Goal: Task Accomplishment & Management: Use online tool/utility

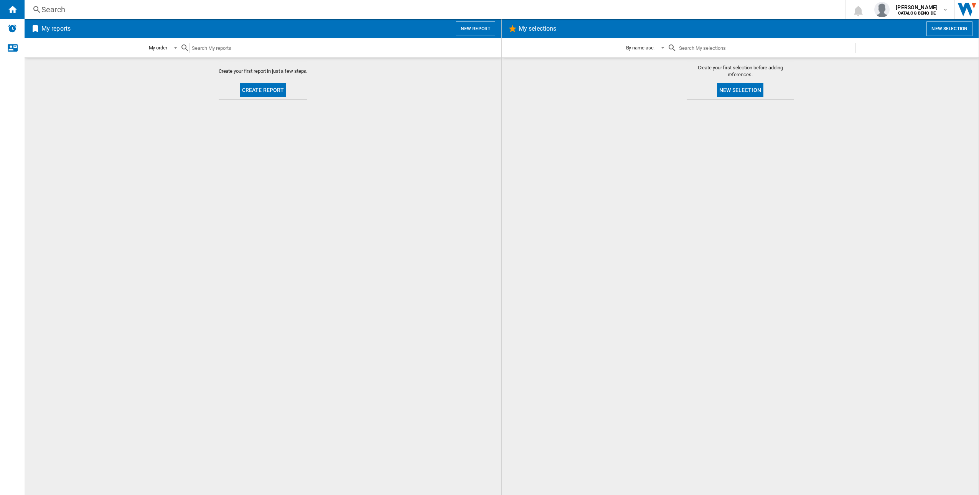
click at [260, 90] on button "Create report" at bounding box center [263, 90] width 47 height 14
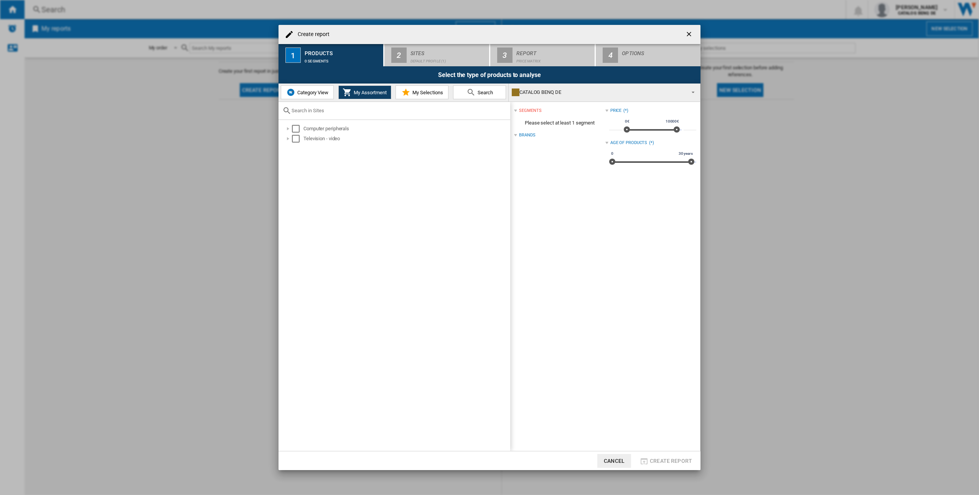
drag, startPoint x: 300, startPoint y: 138, endPoint x: 344, endPoint y: 176, distance: 58.2
click at [344, 176] on div "Computer peripherals Television - video" at bounding box center [394, 286] width 232 height 332
click at [310, 97] on button "Category View" at bounding box center [307, 93] width 53 height 14
click at [295, 138] on div "Select" at bounding box center [292, 139] width 8 height 8
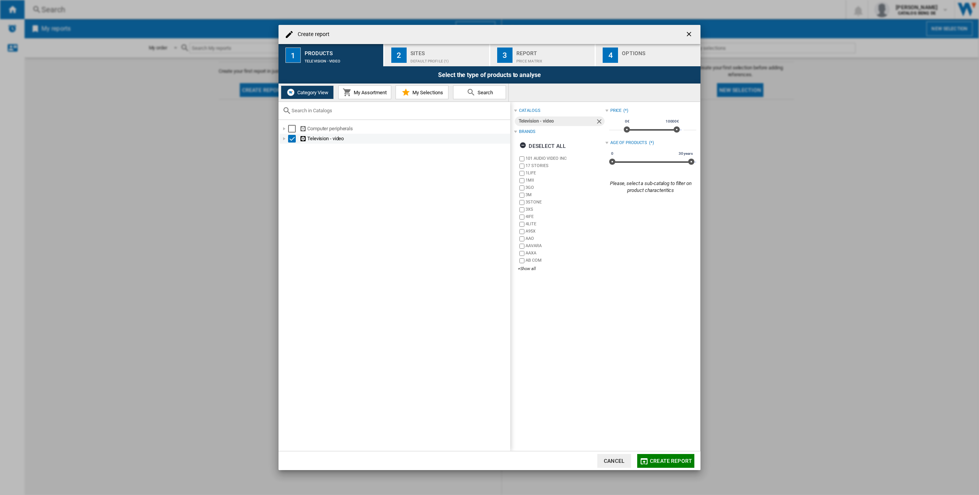
click at [293, 139] on div "Select" at bounding box center [292, 139] width 8 height 8
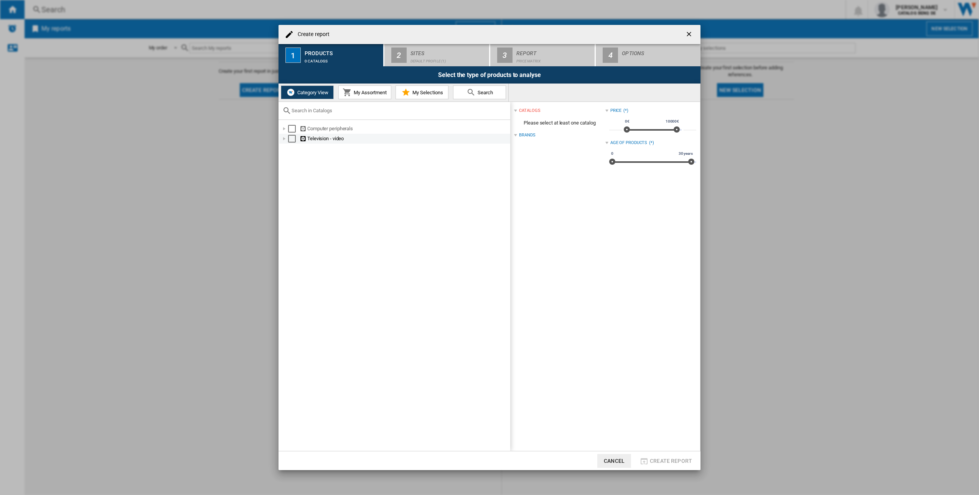
click at [282, 138] on div at bounding box center [284, 139] width 8 height 8
click at [298, 209] on div "Select" at bounding box center [300, 209] width 8 height 8
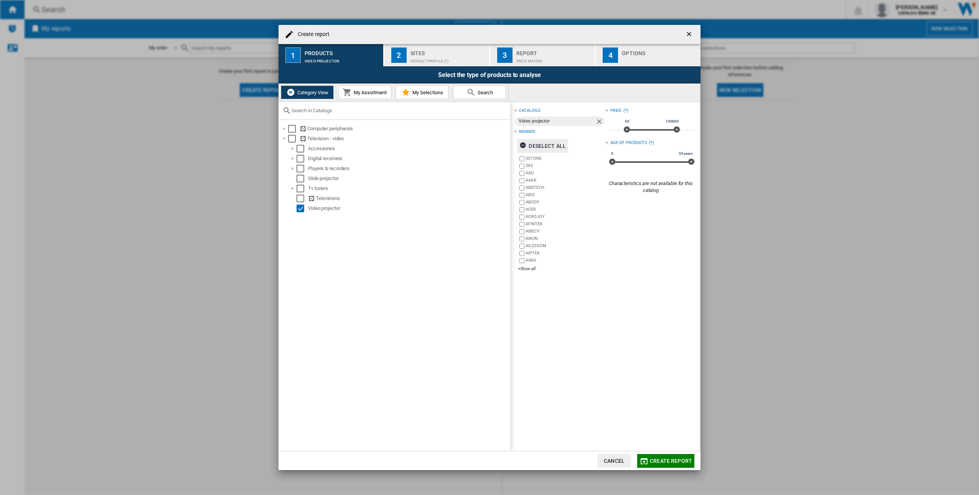
click at [523, 146] on ng-md-icon "button" at bounding box center [523, 146] width 9 height 9
click at [528, 268] on div "+Show all" at bounding box center [561, 269] width 87 height 6
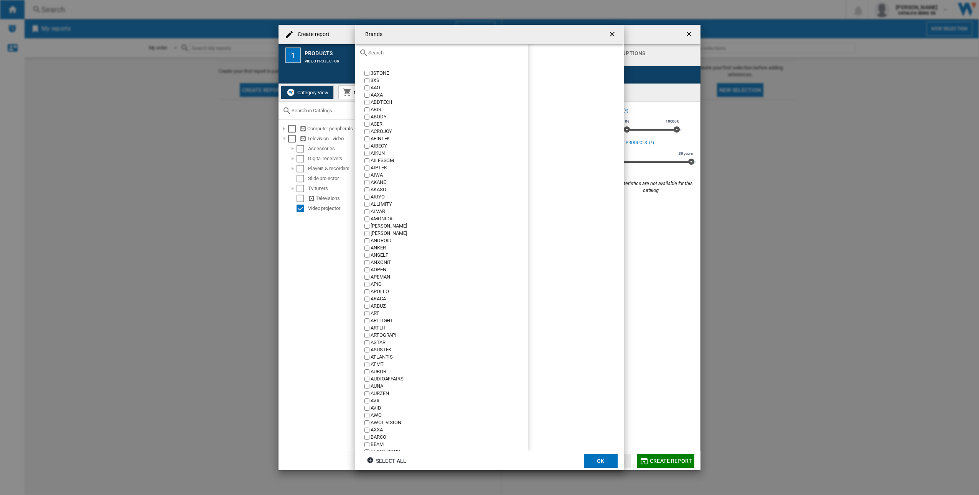
click at [437, 55] on input "text" at bounding box center [446, 53] width 156 height 6
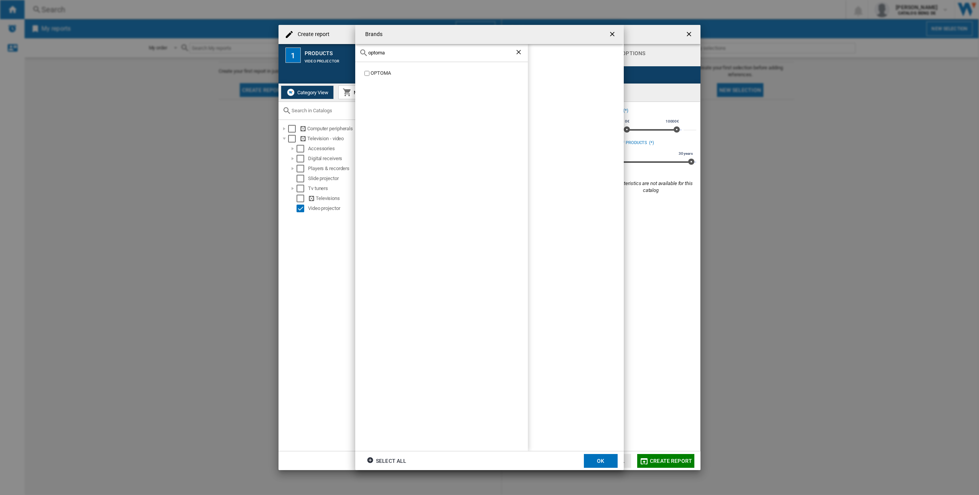
type input "optoma"
click at [385, 72] on div "OPTOMA" at bounding box center [448, 73] width 157 height 7
click at [606, 459] on button "OK" at bounding box center [601, 461] width 34 height 14
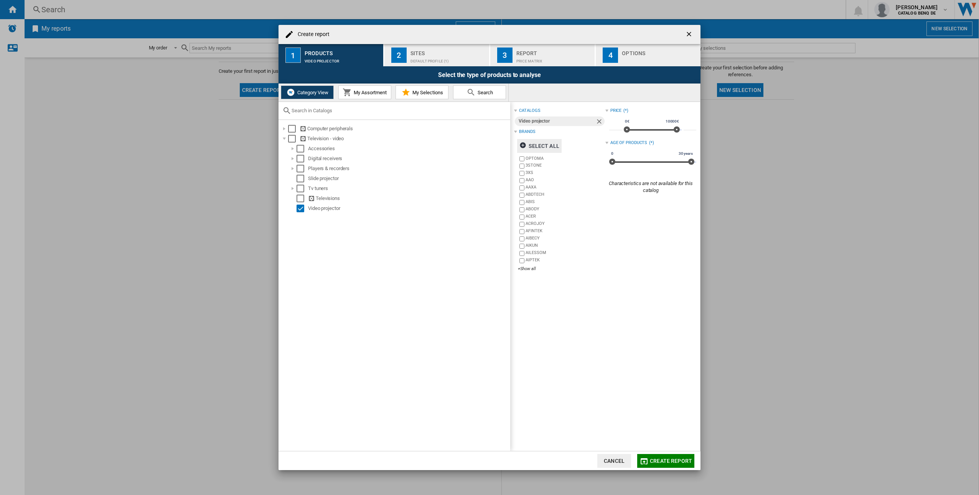
click at [426, 59] on div "Default profile (1)" at bounding box center [448, 59] width 76 height 8
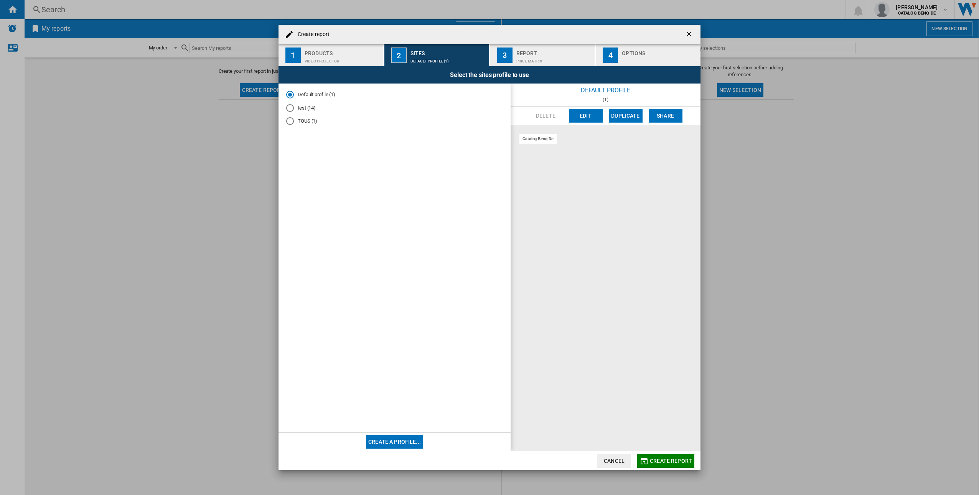
click at [304, 113] on md-radio-group "Default profile (1) test (14) TOUS (1)" at bounding box center [394, 111] width 217 height 40
click at [300, 110] on md-radio-button "test (14)" at bounding box center [394, 107] width 217 height 7
click at [550, 61] on div "Price Matrix" at bounding box center [554, 59] width 76 height 8
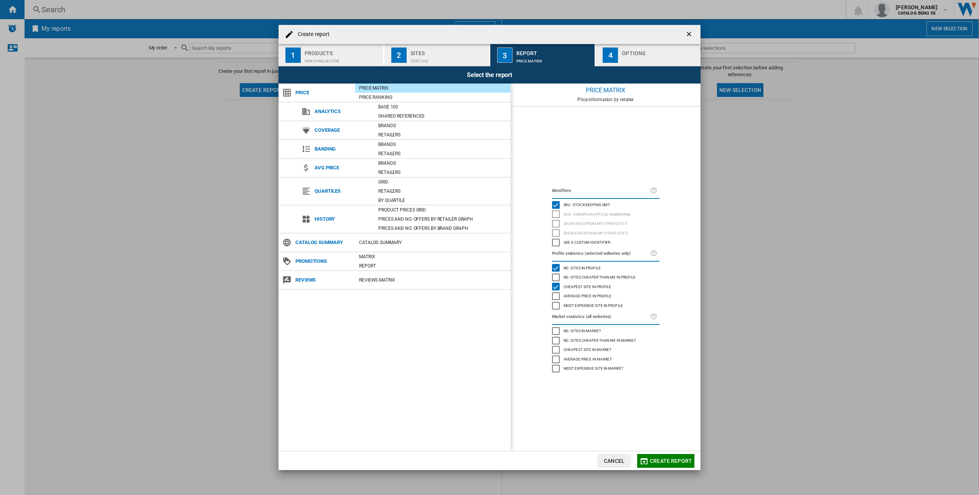
click at [673, 60] on div "button" at bounding box center [660, 59] width 76 height 8
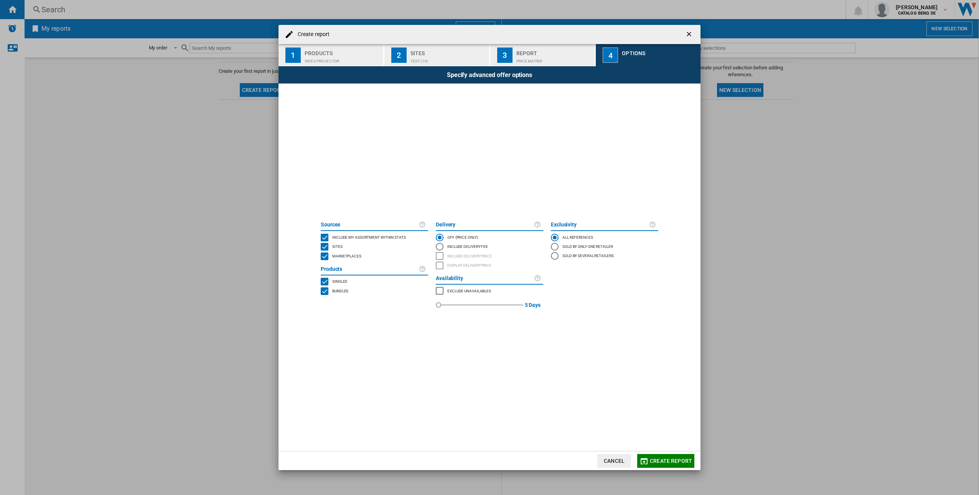
click at [668, 461] on span "Create report" at bounding box center [671, 461] width 42 height 6
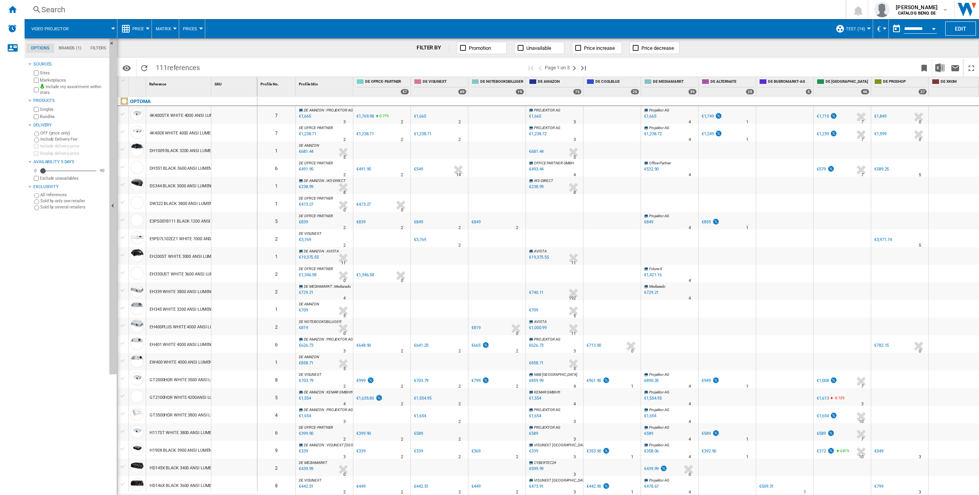
click at [272, 59] on span at bounding box center [365, 68] width 323 height 18
click at [574, 67] on ng-md-icon "Next page" at bounding box center [573, 68] width 9 height 9
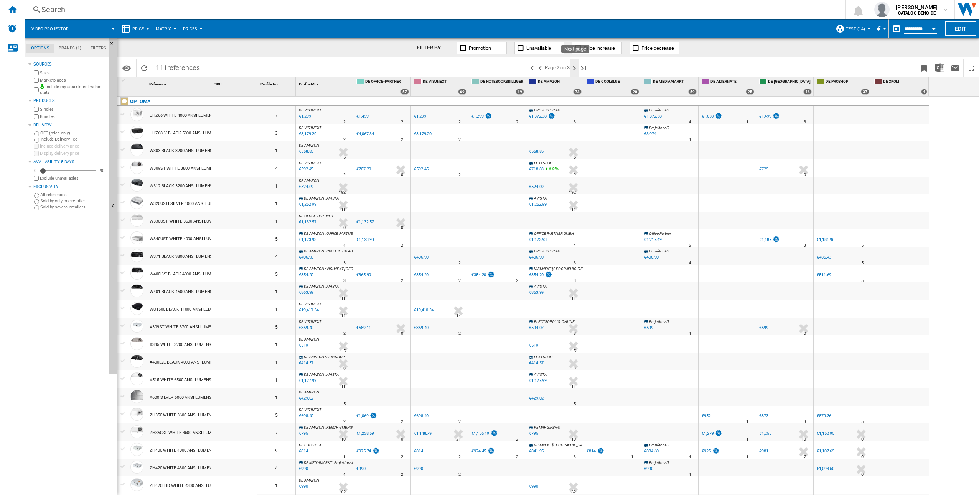
click at [575, 69] on ng-md-icon "Next page" at bounding box center [573, 68] width 9 height 9
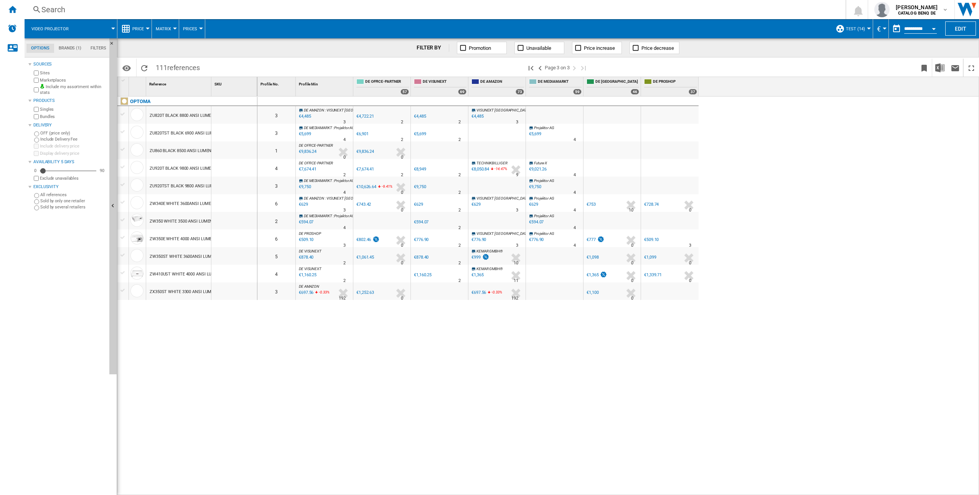
click at [859, 227] on div "0 3 DE AMAZON : VISUNEXT DEUTSCHLAND -1.0 % €4,485 % N/A 3 DE AMAZON : VISUNEXT…" at bounding box center [618, 296] width 722 height 399
click at [540, 69] on ng-md-icon ">Previous page" at bounding box center [539, 68] width 9 height 9
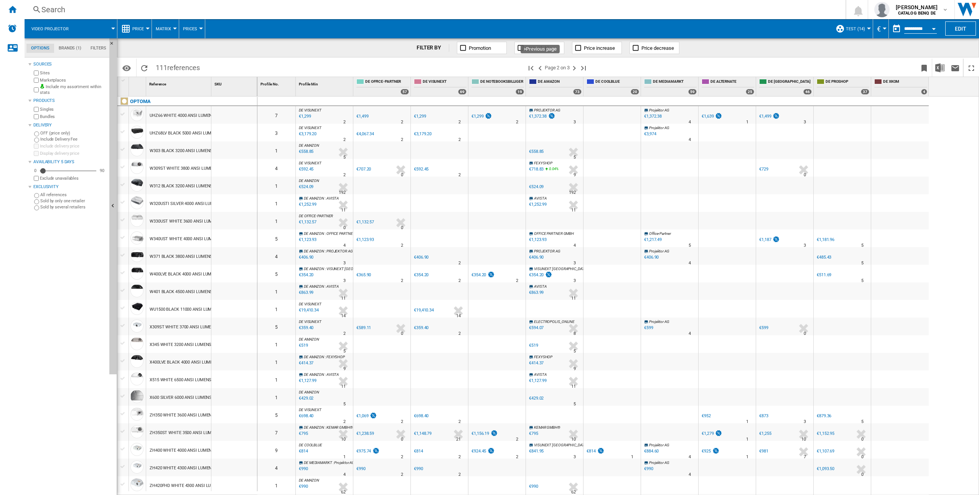
click at [540, 69] on ng-md-icon ">Previous page" at bounding box center [539, 68] width 9 height 9
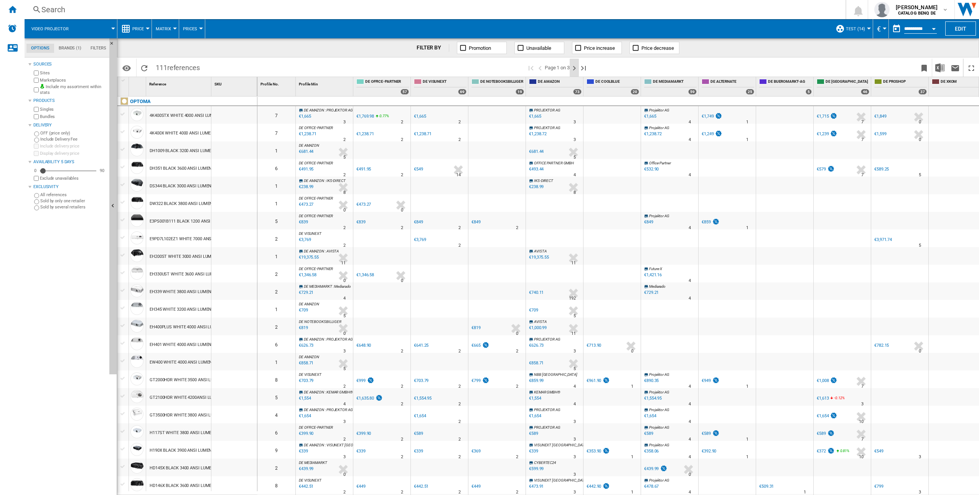
click at [577, 68] on ng-md-icon "Next page" at bounding box center [573, 68] width 9 height 9
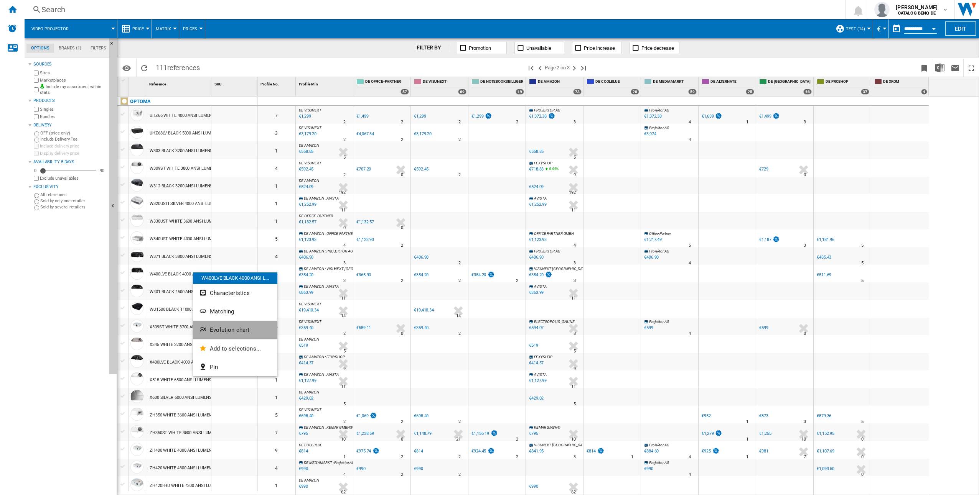
click at [241, 327] on span "Evolution chart" at bounding box center [230, 330] width 40 height 7
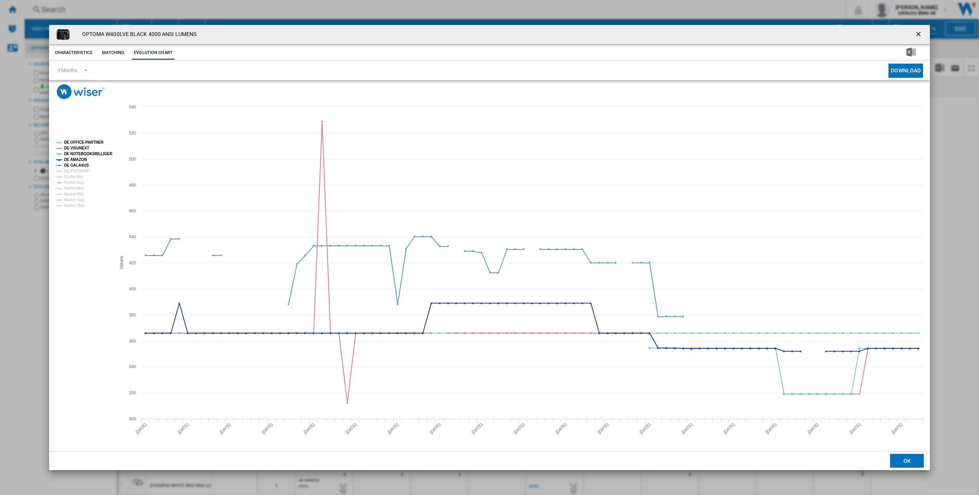
click at [966, 260] on div "OPTOMA W400LVE BLACK 4000 ANSI LUMENS Characteristics Matching Evolution chart …" at bounding box center [489, 247] width 979 height 495
click at [922, 34] on ng-md-icon "getI18NText('BUTTONS.CLOSE_DIALOG')" at bounding box center [918, 34] width 9 height 9
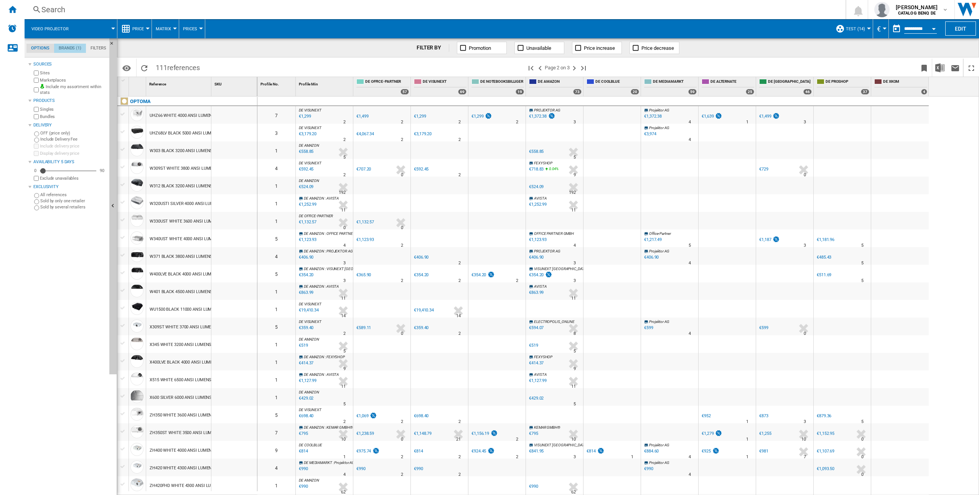
click at [81, 44] on md-tab-item "Brands (1)" at bounding box center [70, 48] width 32 height 9
click at [47, 300] on div "+Show all" at bounding box center [69, 301] width 74 height 6
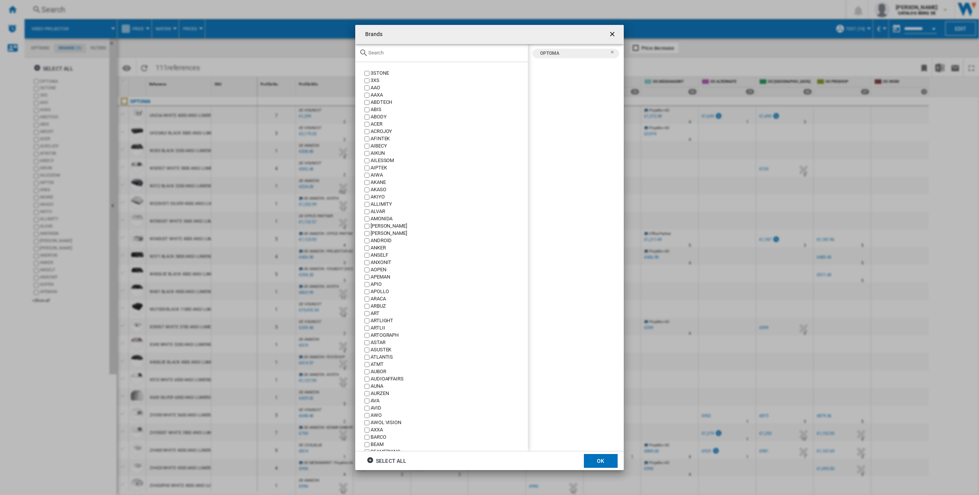
click at [427, 54] on input "Brands 3STONE ..." at bounding box center [446, 53] width 156 height 6
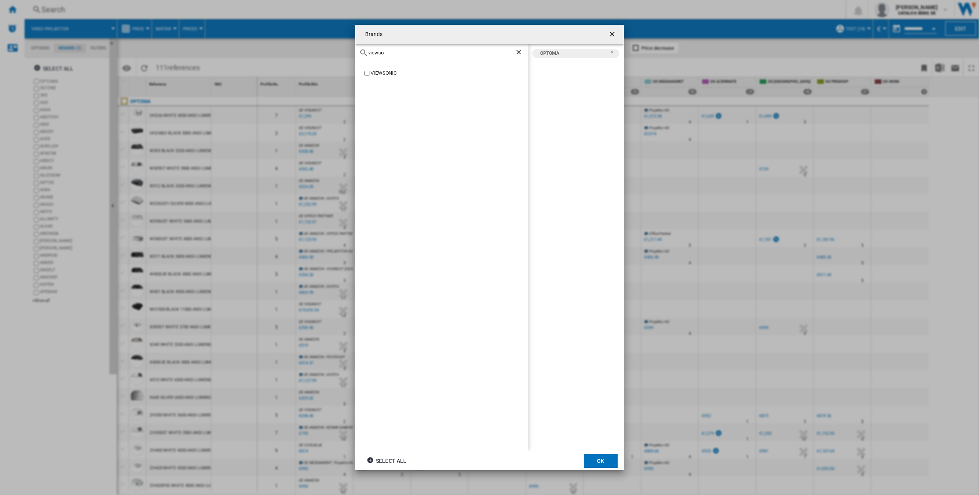
type input "viewso"
click at [393, 73] on div "VIEWSONIC" at bounding box center [448, 73] width 157 height 7
click at [617, 50] on ng-md-icon "Remove" at bounding box center [614, 54] width 9 height 9
click at [609, 463] on button "OK" at bounding box center [601, 461] width 34 height 14
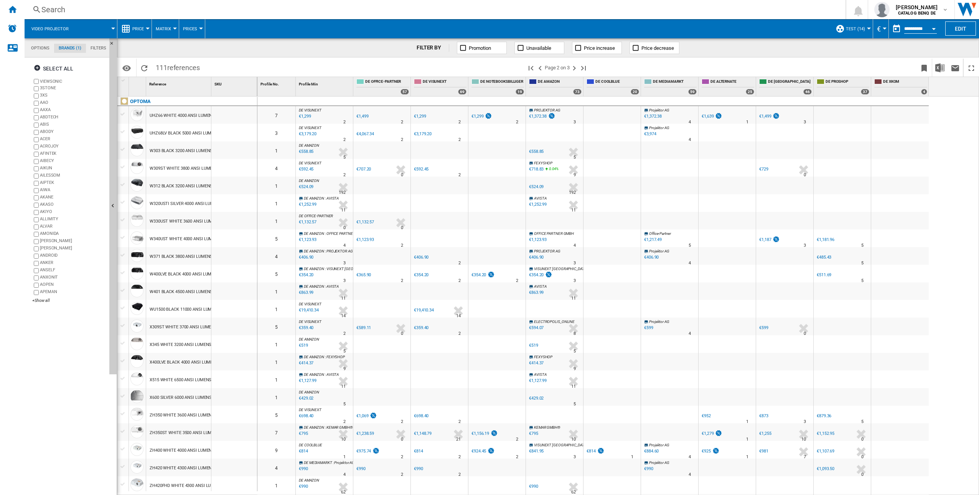
click at [549, 10] on div "Search" at bounding box center [433, 9] width 784 height 11
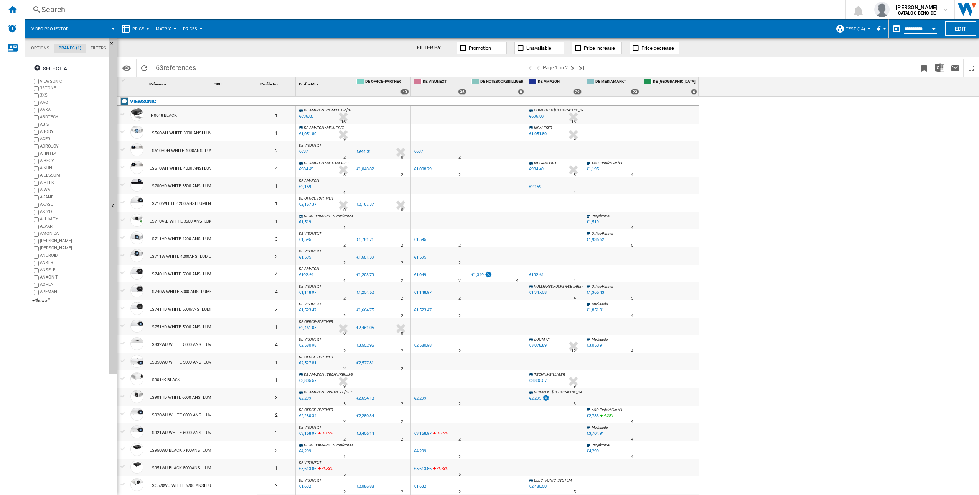
click at [818, 193] on div "0 1 DE AMAZON : COMPUTER [GEOGRAPHIC_DATA] -1.0 % €696.08 % N/A 16 DE AMAZON : …" at bounding box center [618, 296] width 722 height 399
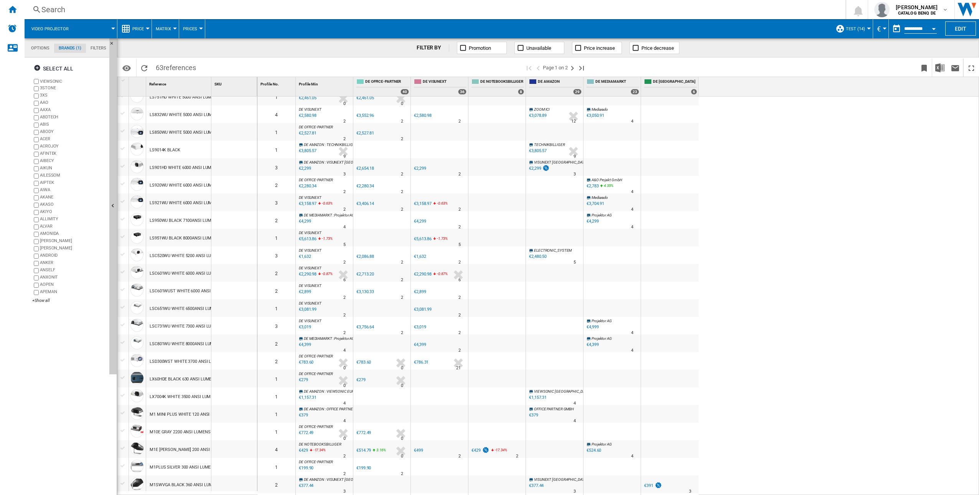
scroll to position [422, 0]
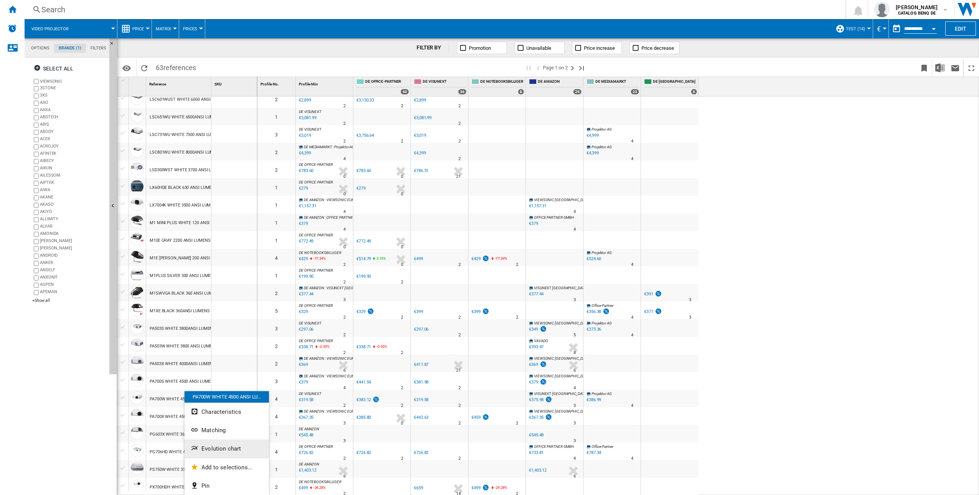
click at [242, 453] on button "Evolution chart" at bounding box center [226, 449] width 84 height 18
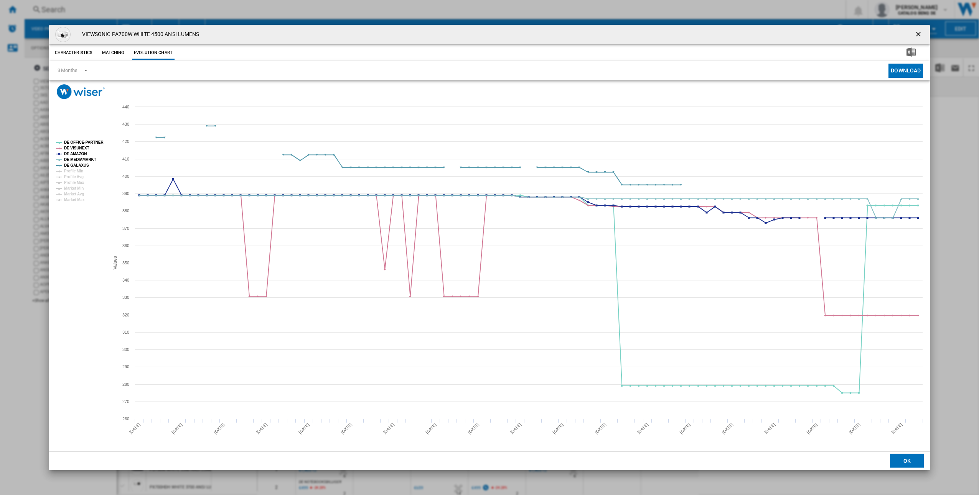
click at [918, 34] on ng-md-icon "getI18NText('BUTTONS.CLOSE_DIALOG')" at bounding box center [918, 34] width 9 height 9
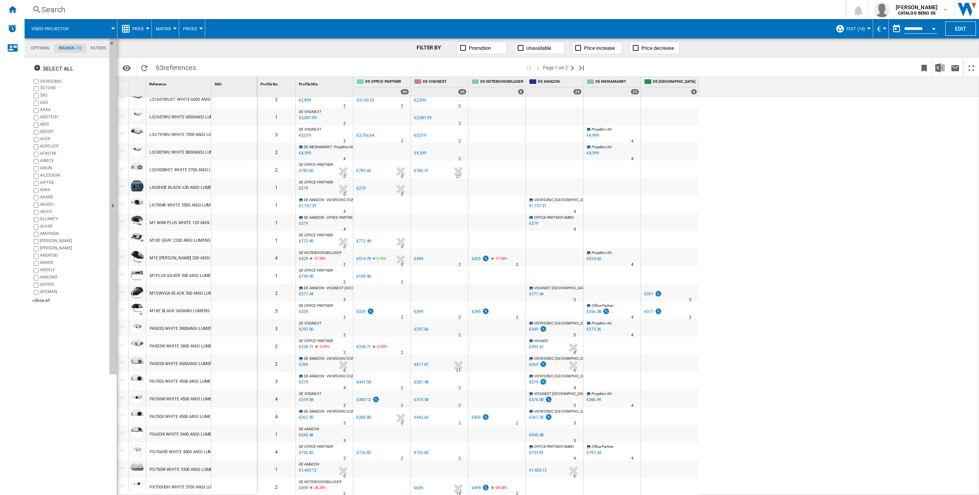
click at [49, 82] on label "VIEWSONIC" at bounding box center [73, 82] width 66 height 6
click at [39, 302] on div "+Show all" at bounding box center [69, 301] width 74 height 6
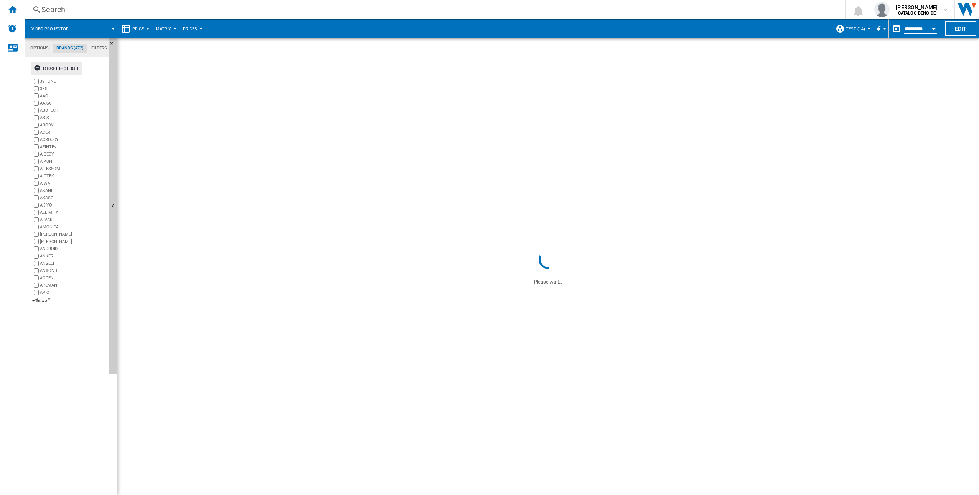
click at [54, 67] on div "Deselect all" at bounding box center [57, 69] width 46 height 14
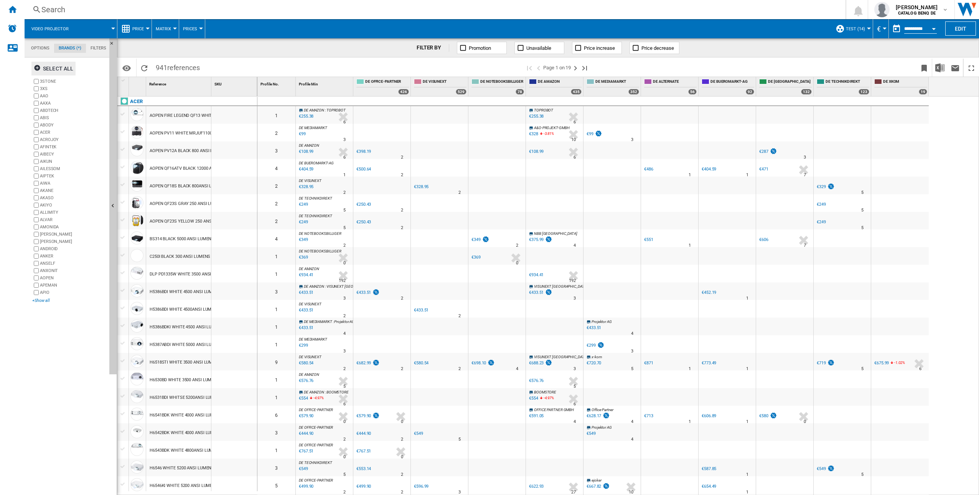
click at [42, 301] on div "+Show all" at bounding box center [69, 301] width 74 height 6
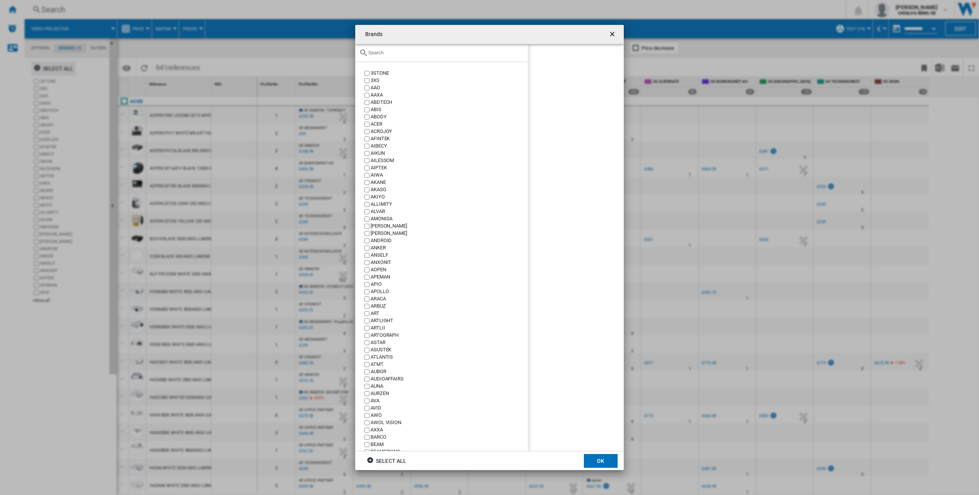
click at [441, 55] on input "Brands 3STONE ..." at bounding box center [446, 53] width 156 height 6
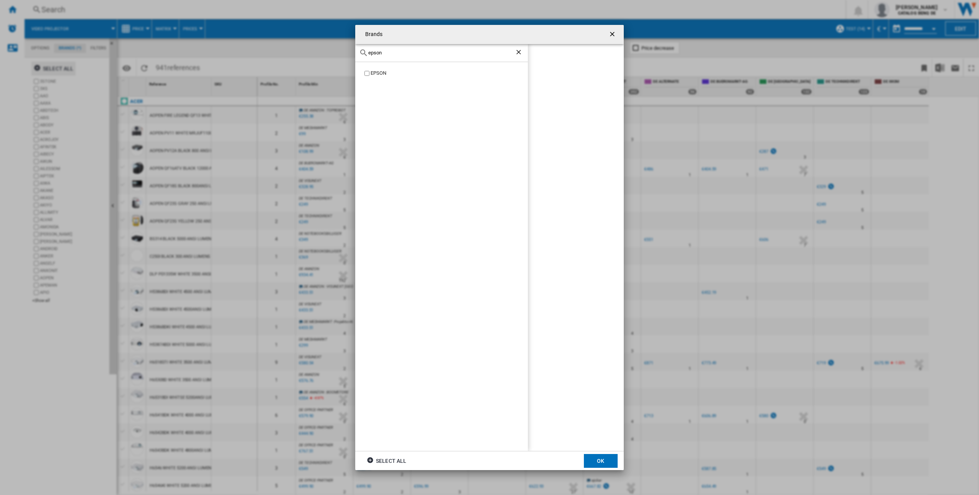
type input "epson"
click at [380, 75] on div "EPSON" at bounding box center [448, 73] width 157 height 7
click at [594, 463] on button "OK" at bounding box center [601, 461] width 34 height 14
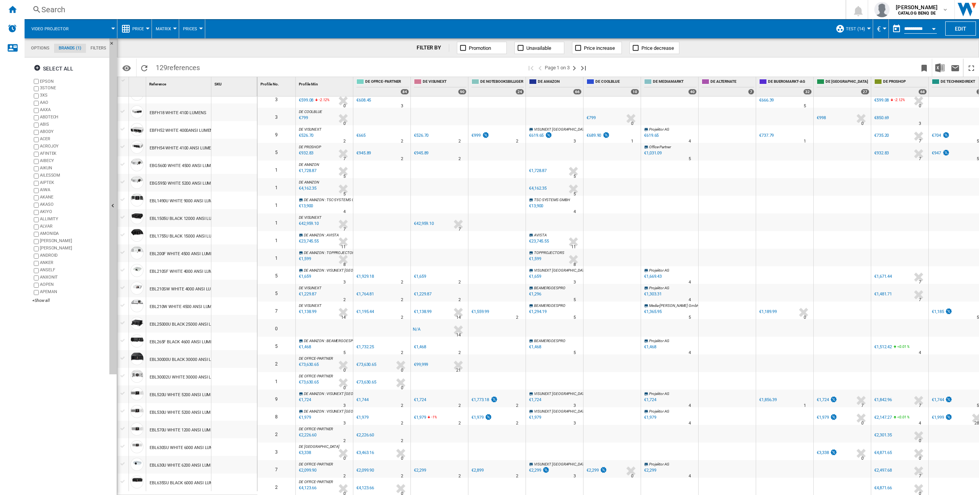
scroll to position [420, 0]
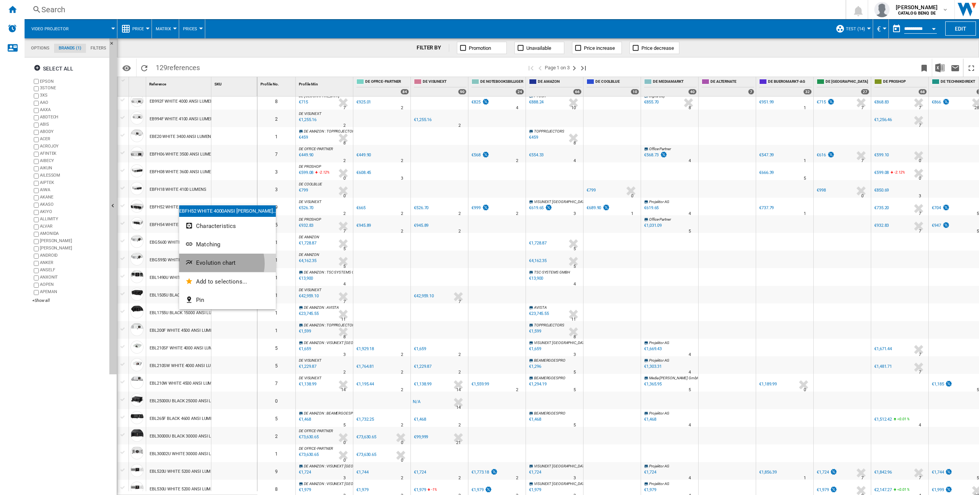
click at [220, 264] on span "Evolution chart" at bounding box center [216, 263] width 40 height 7
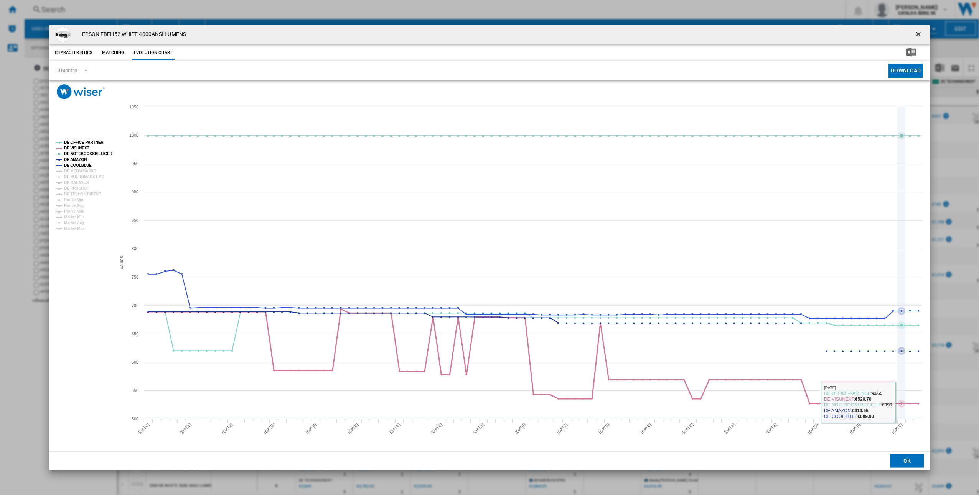
scroll to position [420, 0]
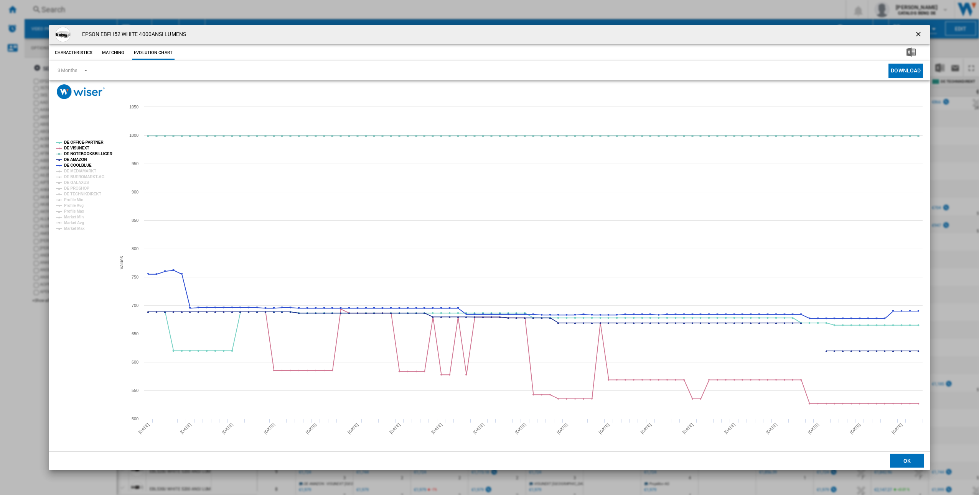
click at [922, 33] on ng-md-icon "getI18NText('BUTTONS.CLOSE_DIALOG')" at bounding box center [918, 34] width 9 height 9
